Goal: Entertainment & Leisure: Consume media (video, audio)

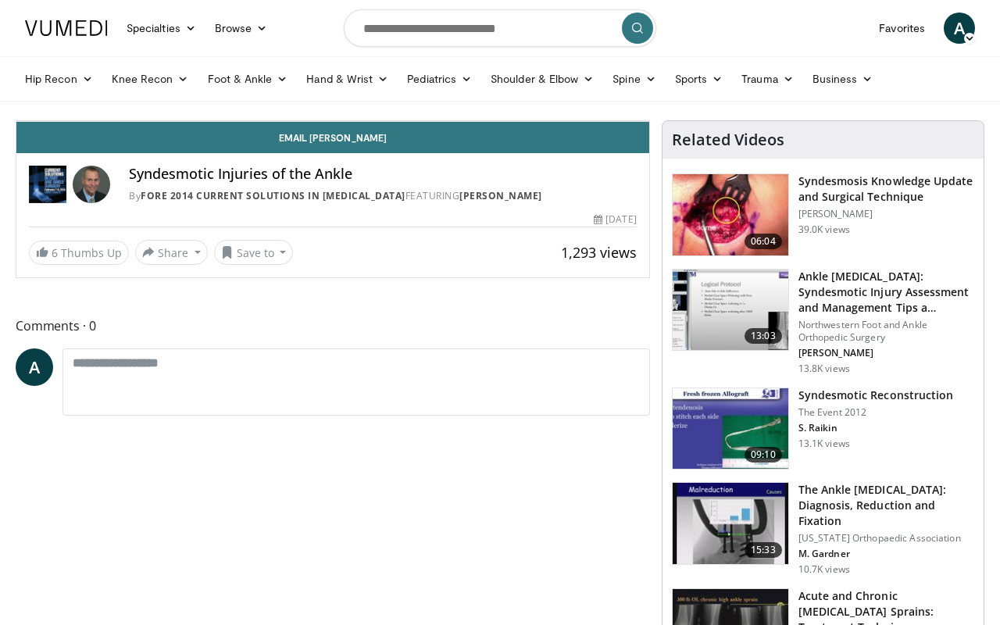
click at [16, 121] on span "Video Player" at bounding box center [31, 105] width 31 height 31
click at [649, 121] on div "10 seconds Tap to unmute" at bounding box center [332, 121] width 633 height 0
click at [940, 90] on div "Progress Bar" at bounding box center [941, 87] width 2 height 6
click at [926, 90] on div "Progress Bar" at bounding box center [927, 87] width 2 height 6
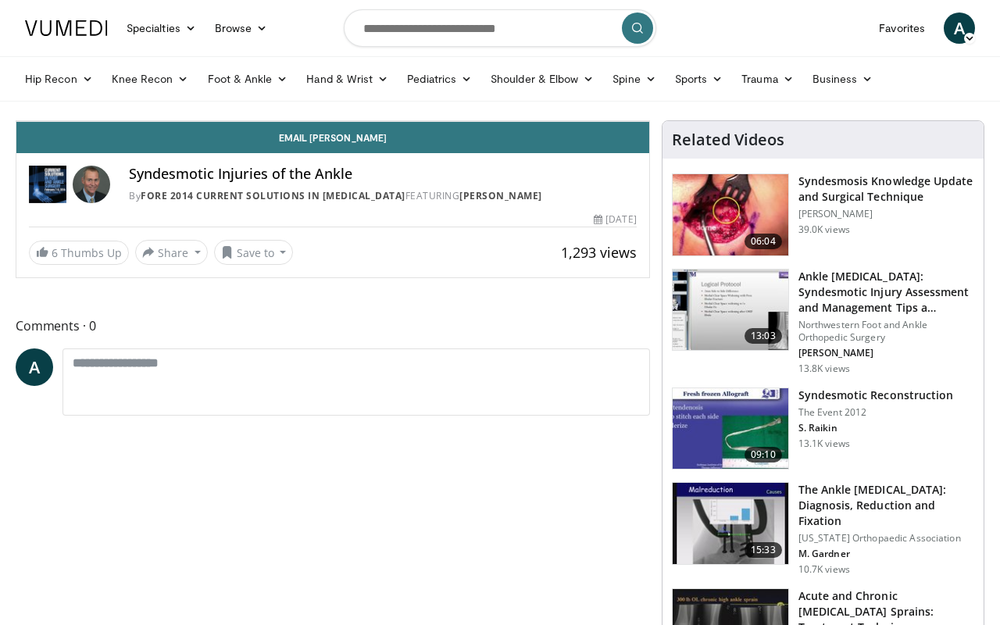
click at [649, 121] on span "Video Player" at bounding box center [633, 105] width 31 height 31
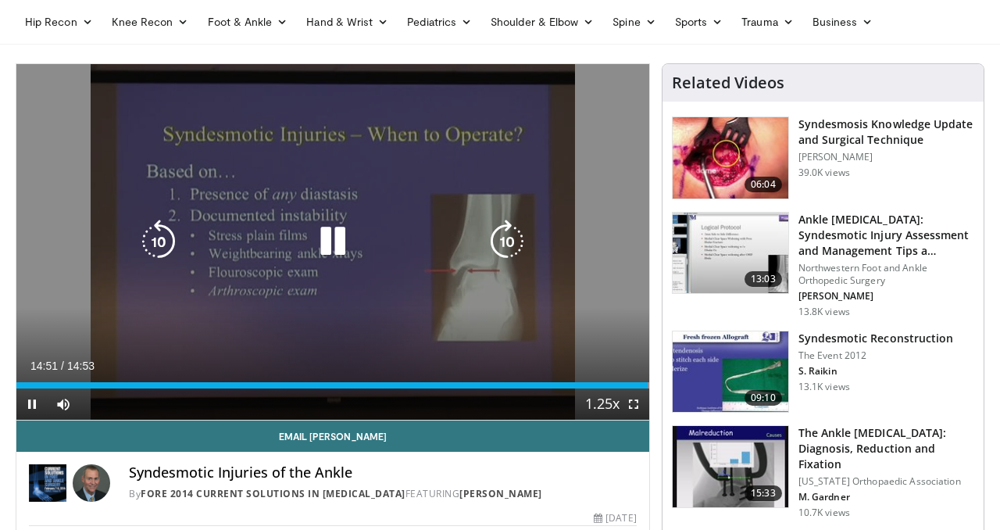
scroll to position [72, 0]
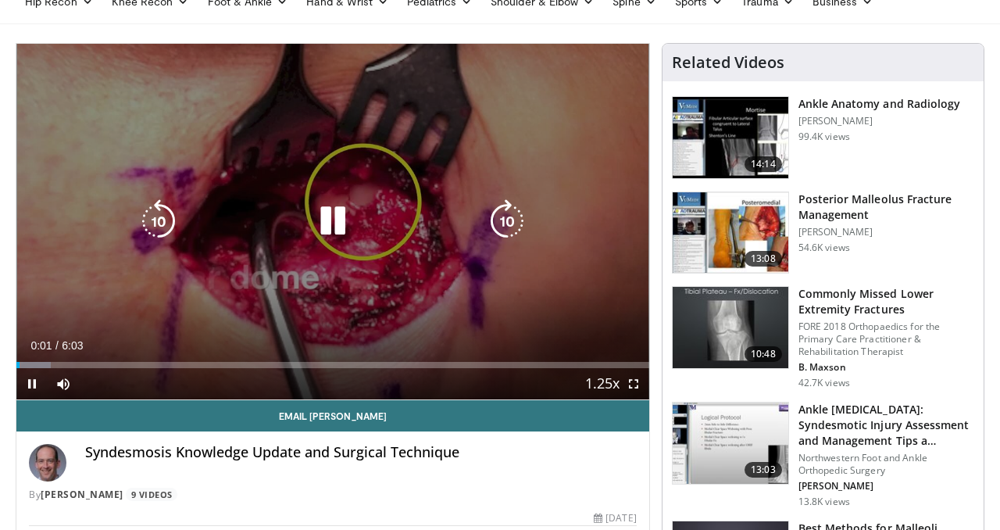
scroll to position [76, 0]
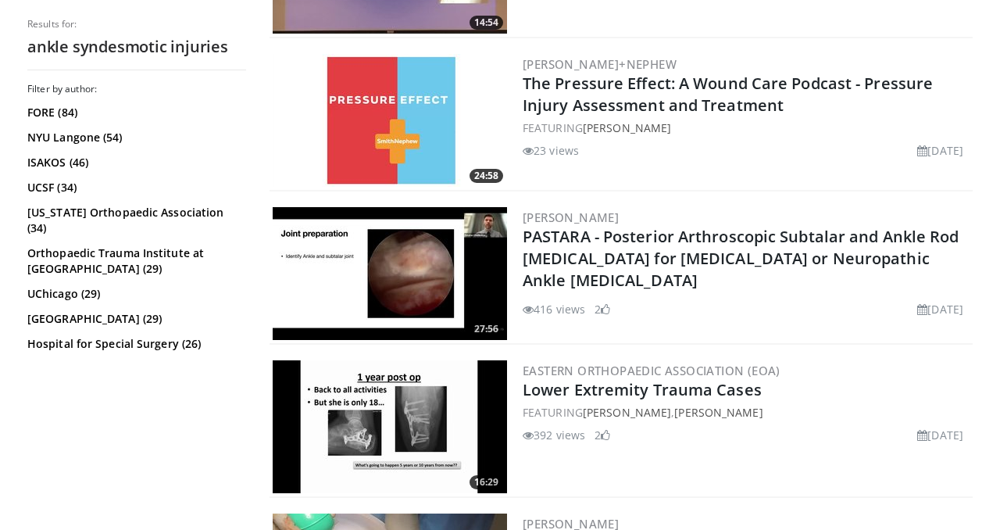
scroll to position [1812, 0]
